Goal: Information Seeking & Learning: Learn about a topic

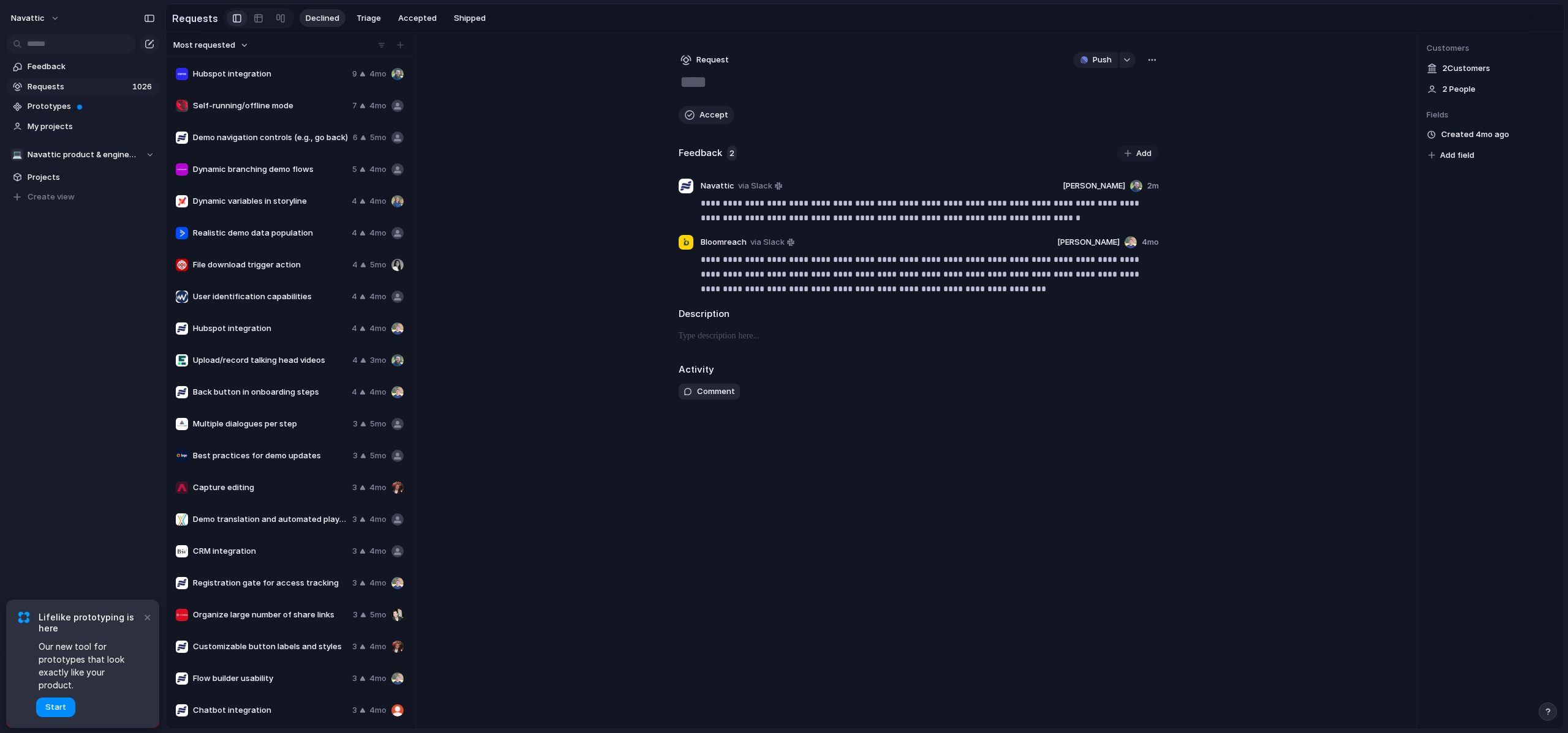
click at [273, 79] on span "Hubspot integration" at bounding box center [269, 74] width 155 height 13
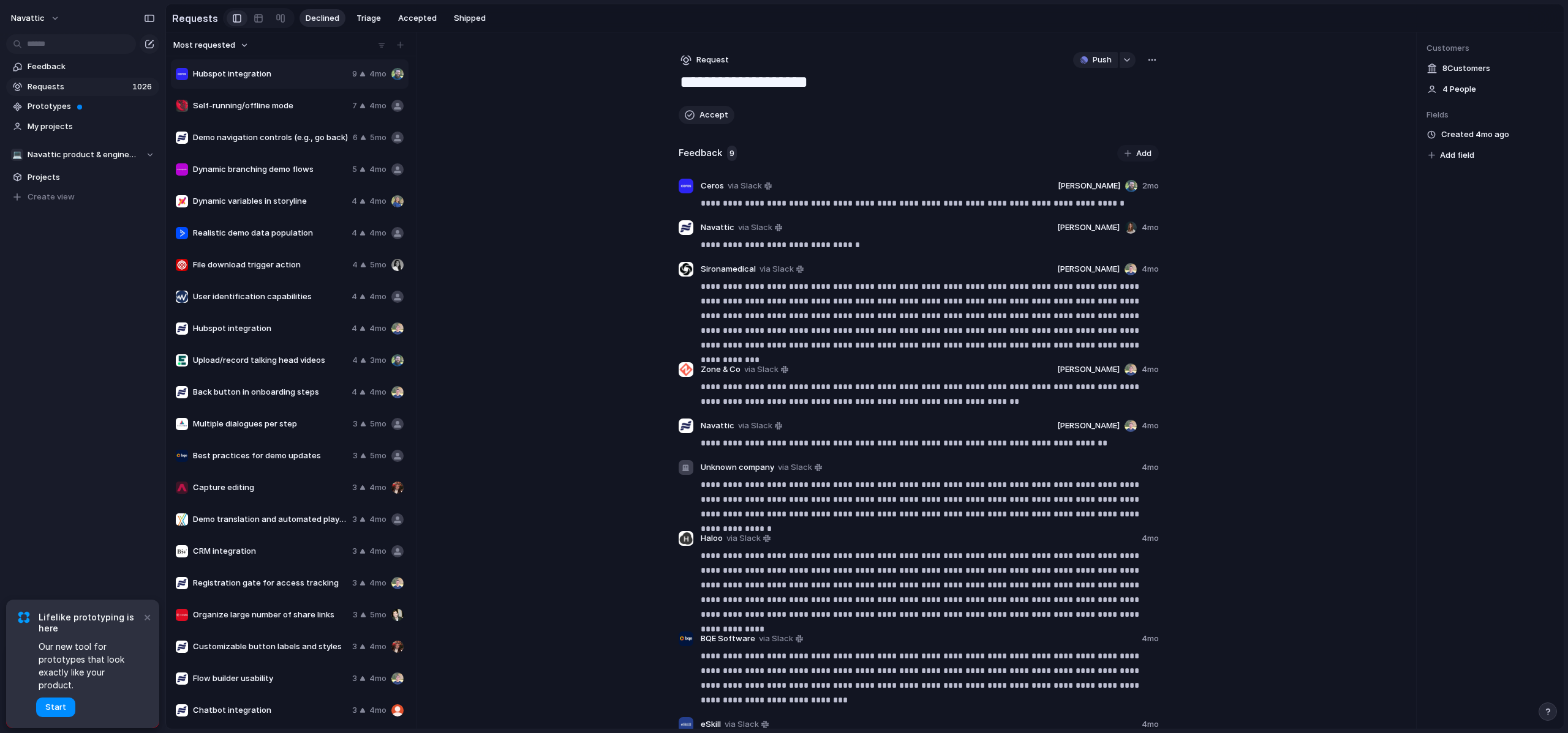
click at [273, 105] on span "Self-running/offline mode" at bounding box center [269, 106] width 155 height 13
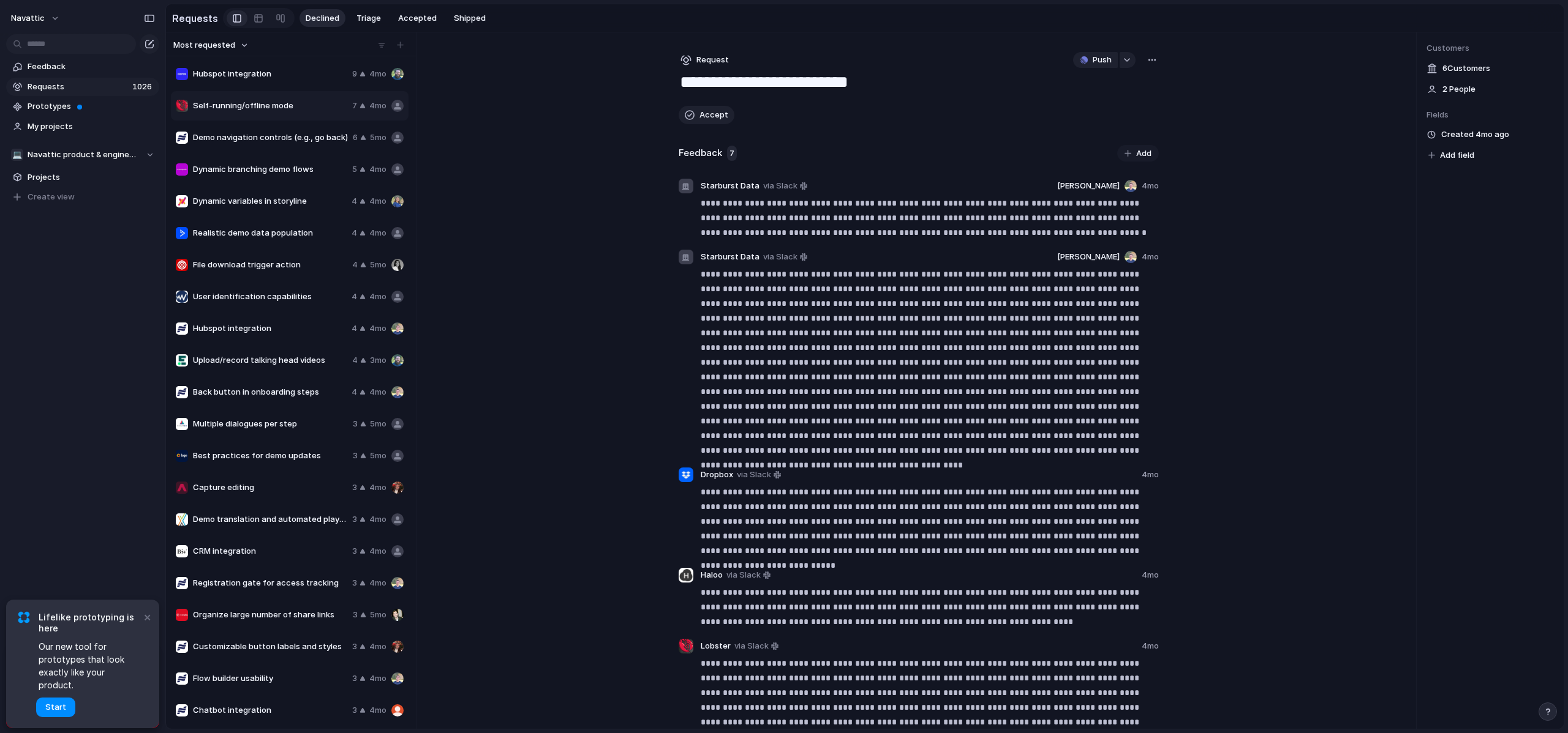
click at [302, 143] on span "Demo navigation controls (e.g., go back)" at bounding box center [269, 137] width 155 height 13
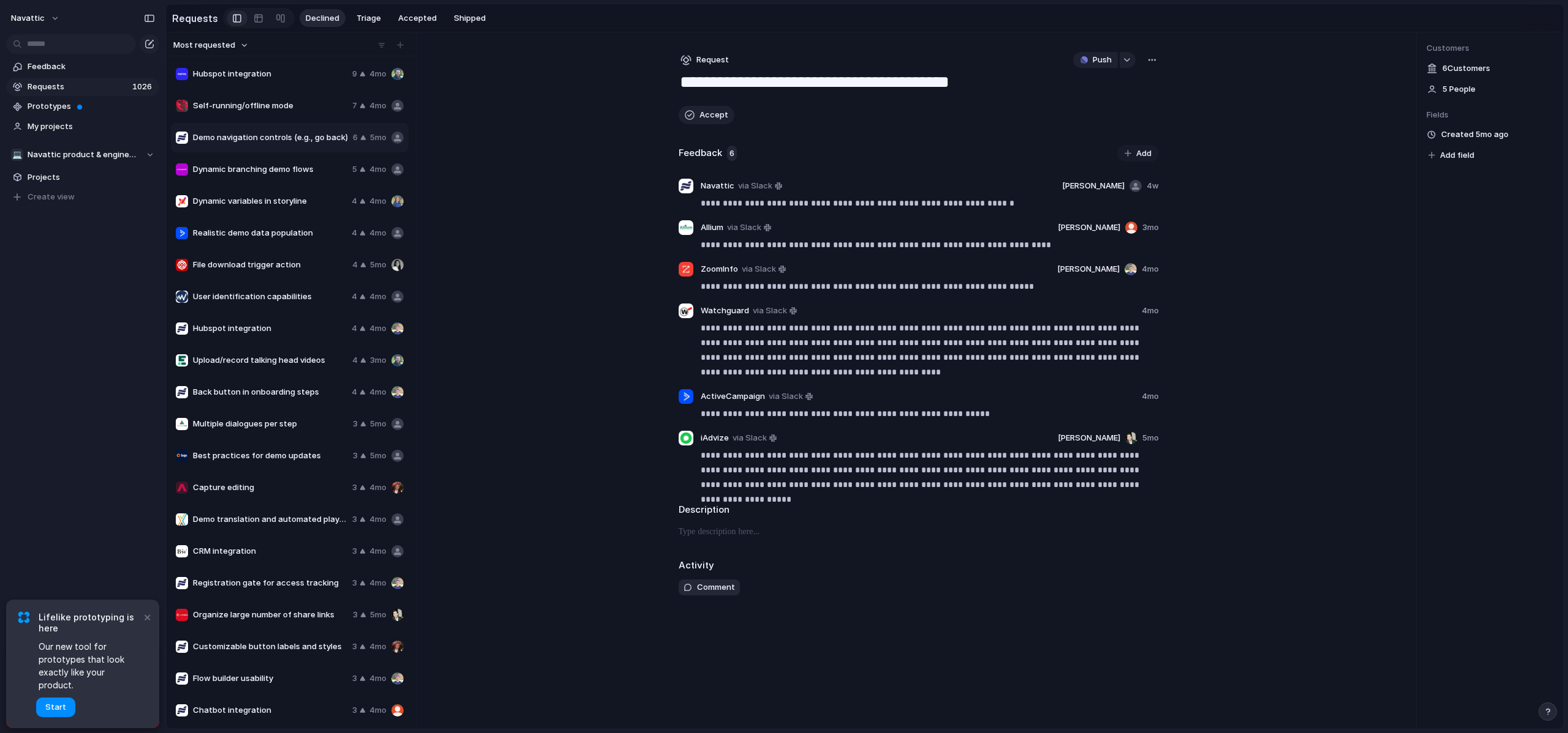
click at [258, 207] on span "Dynamic variables in storyline" at bounding box center [269, 201] width 154 height 13
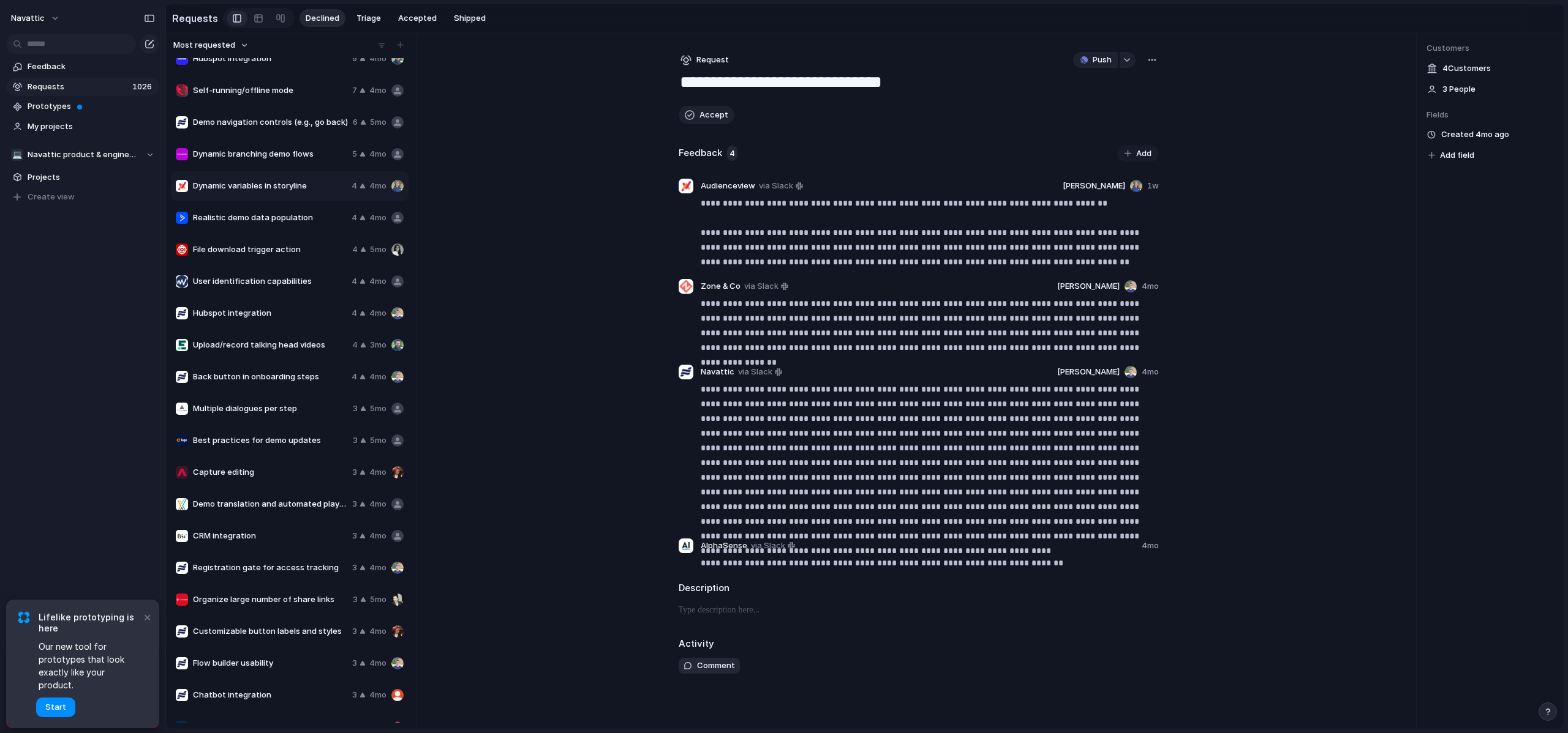
scroll to position [23, 0]
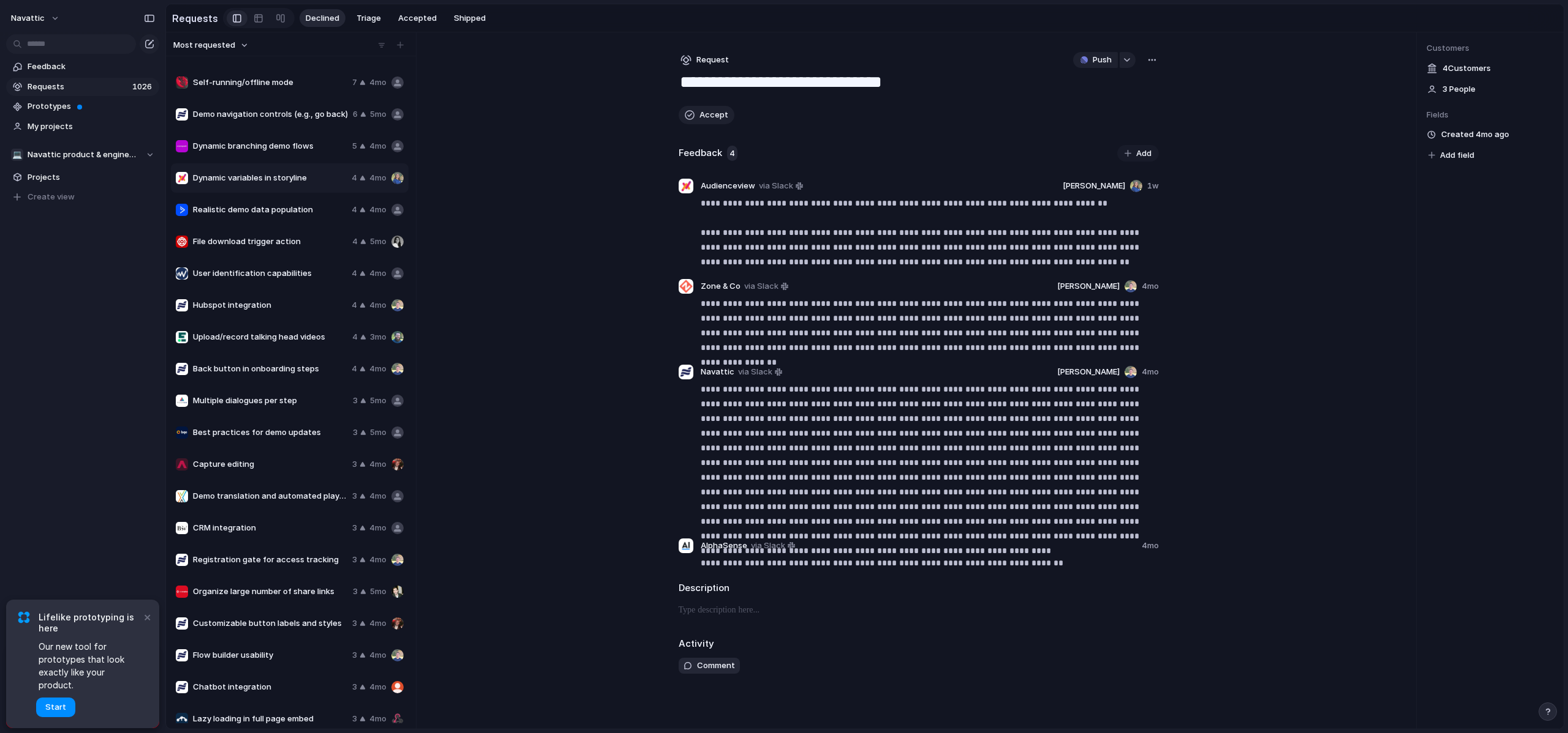
click at [280, 662] on span "Flow builder usability" at bounding box center [269, 655] width 155 height 13
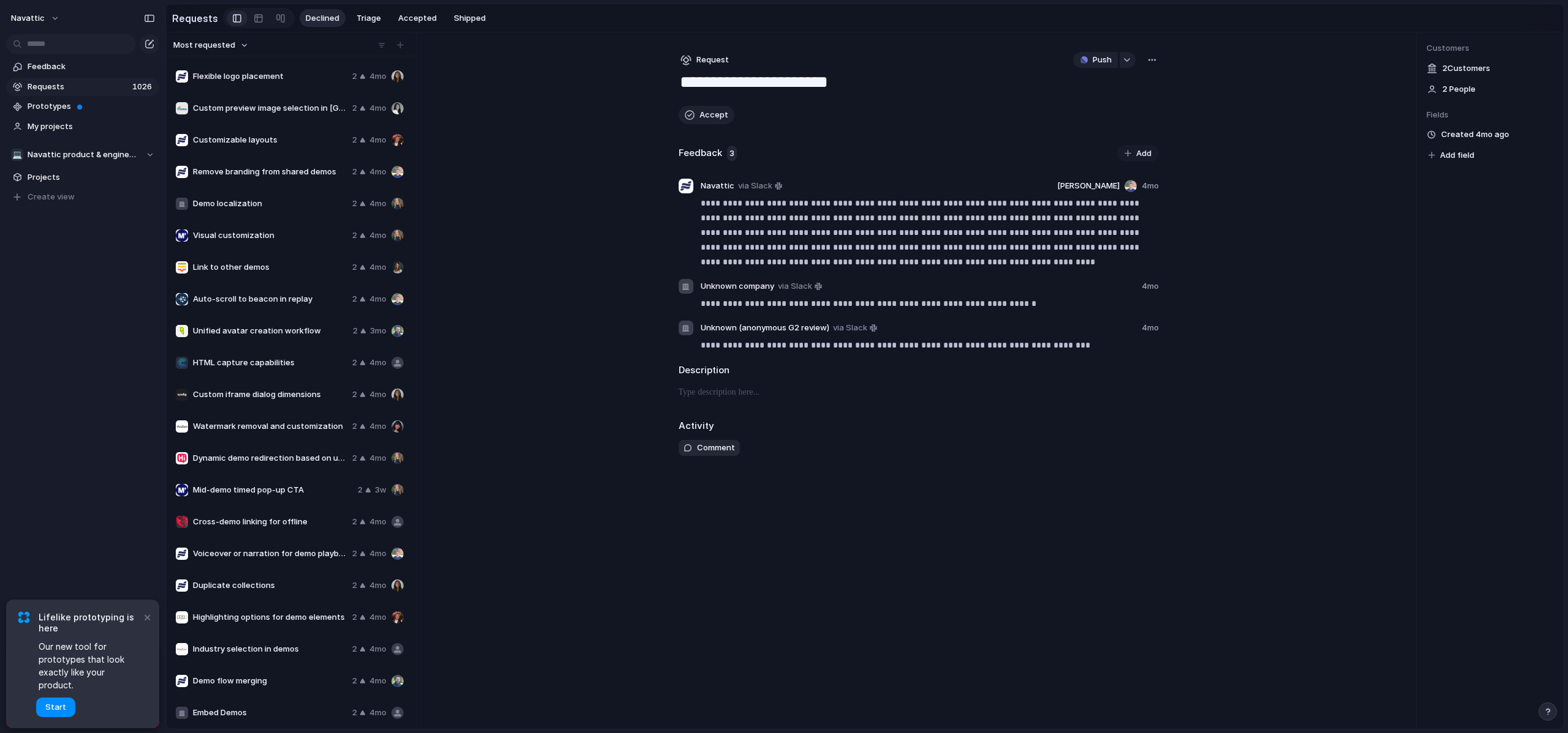
scroll to position [873, 0]
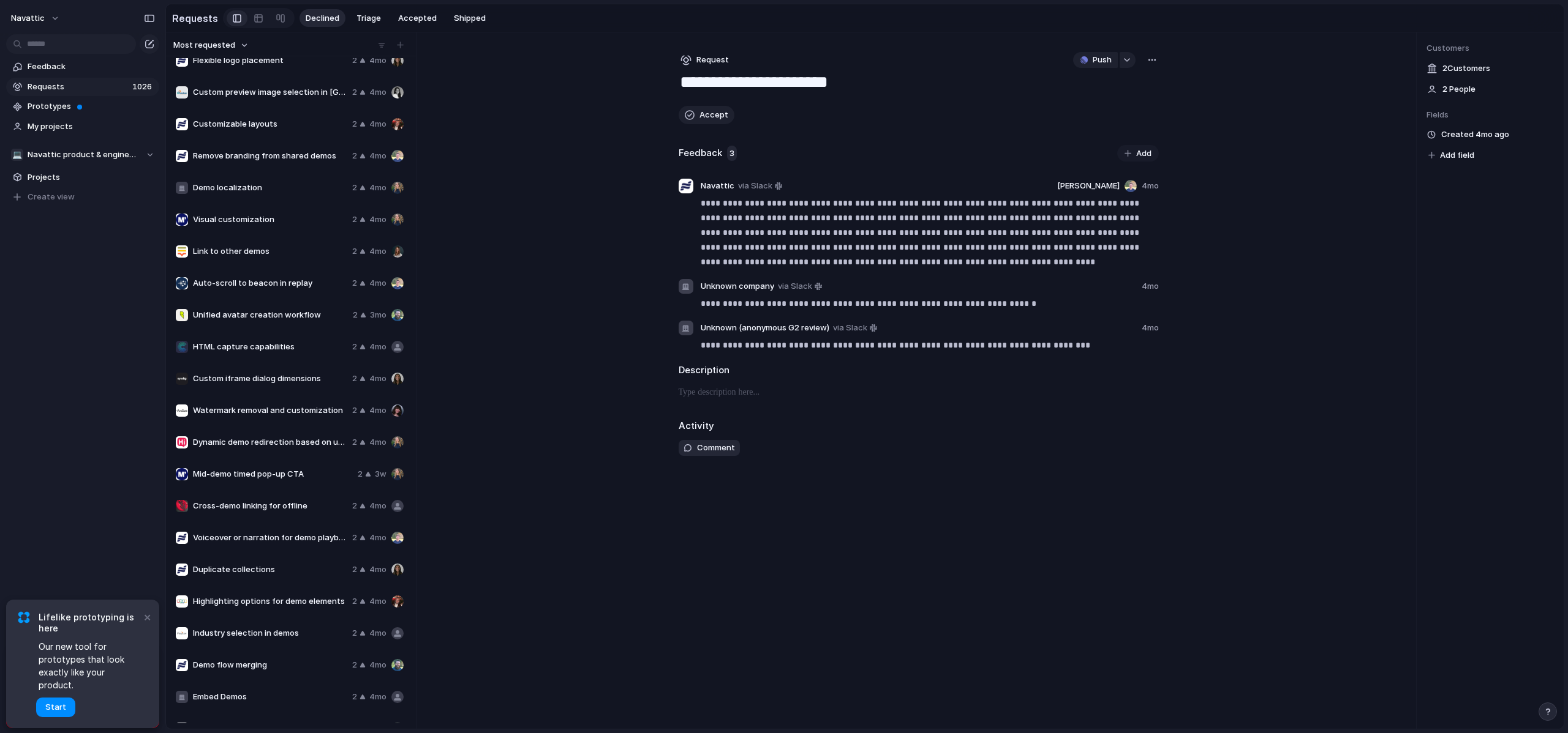
click at [285, 676] on div "Demo flow merging 2 4mo" at bounding box center [290, 665] width 237 height 29
type textarea "**********"
